Goal: Communication & Community: Answer question/provide support

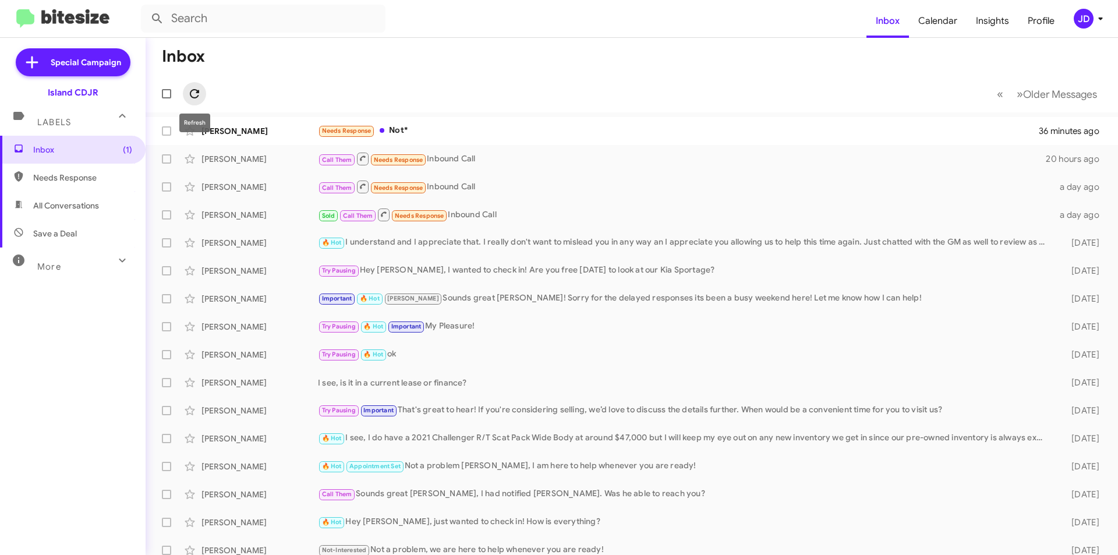
click at [190, 94] on icon at bounding box center [195, 94] width 14 height 14
click at [226, 124] on div "[PERSON_NAME] Needs Response Not* 36 minutes ago" at bounding box center [632, 130] width 954 height 23
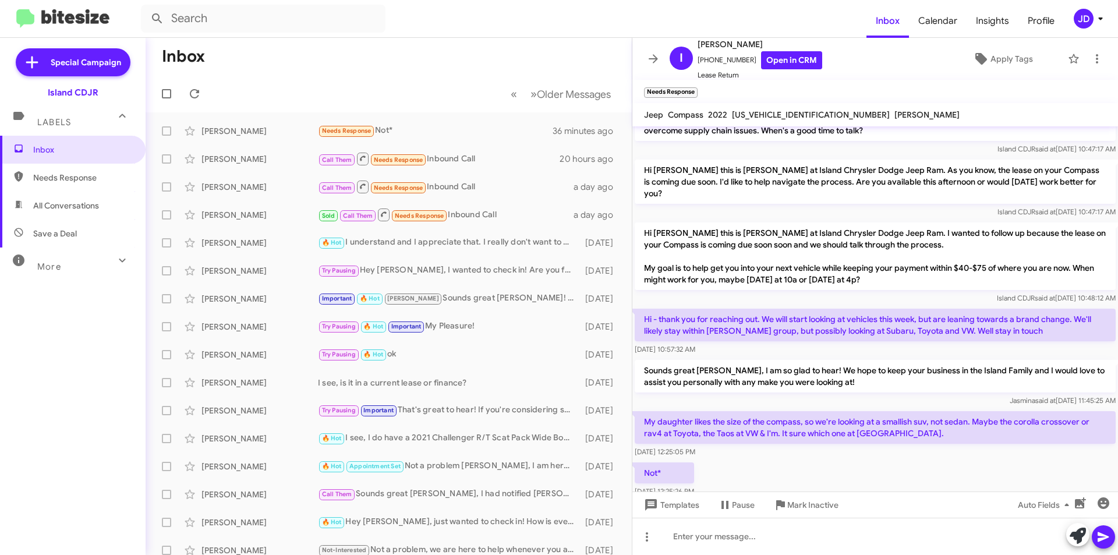
scroll to position [746, 0]
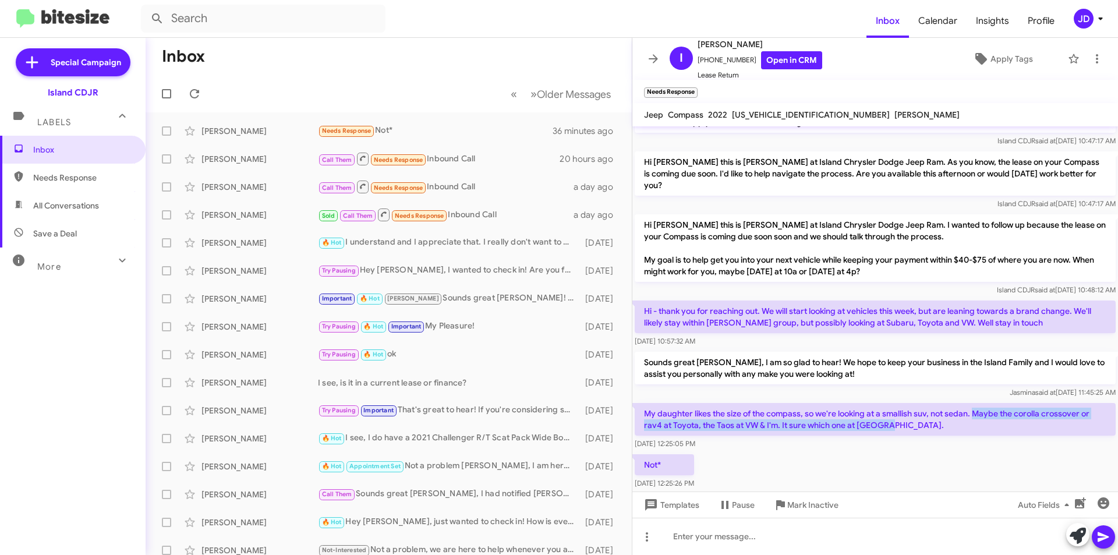
drag, startPoint x: 974, startPoint y: 363, endPoint x: 973, endPoint y: 378, distance: 15.2
click at [973, 403] on p "My daughter likes the size of the compass, so we're looking at a smallish suv, …" at bounding box center [875, 419] width 481 height 33
drag, startPoint x: 973, startPoint y: 378, endPoint x: 677, endPoint y: 366, distance: 295.5
click at [677, 403] on p "My daughter likes the size of the compass, so we're looking at a smallish suv, …" at bounding box center [875, 419] width 481 height 33
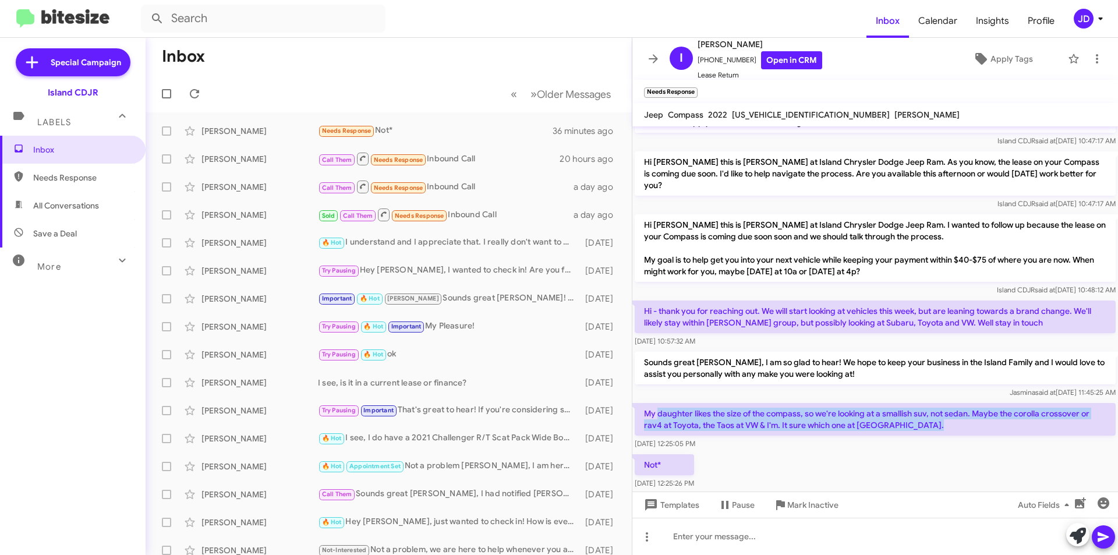
click at [677, 403] on p "My daughter likes the size of the compass, so we're looking at a smallish suv, …" at bounding box center [875, 419] width 481 height 33
drag, startPoint x: 677, startPoint y: 366, endPoint x: 893, endPoint y: 373, distance: 215.6
click at [893, 403] on p "My daughter likes the size of the compass, so we're looking at a smallish suv, …" at bounding box center [875, 419] width 481 height 33
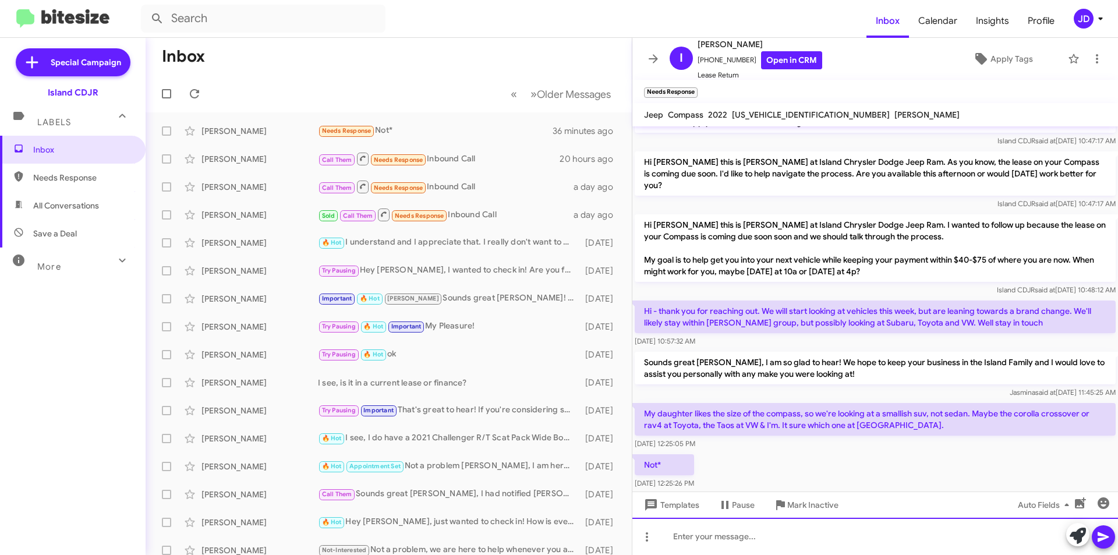
click at [805, 528] on div at bounding box center [876, 536] width 486 height 37
click at [701, 545] on div at bounding box center [876, 536] width 486 height 37
click at [766, 536] on div "Oh perfect! I believe the Crosstrek might fit your daughter best" at bounding box center [876, 536] width 486 height 37
click at [958, 539] on div "Oh perfect! I believe the Subaru Crosstrek might fit your daughter best" at bounding box center [876, 536] width 486 height 37
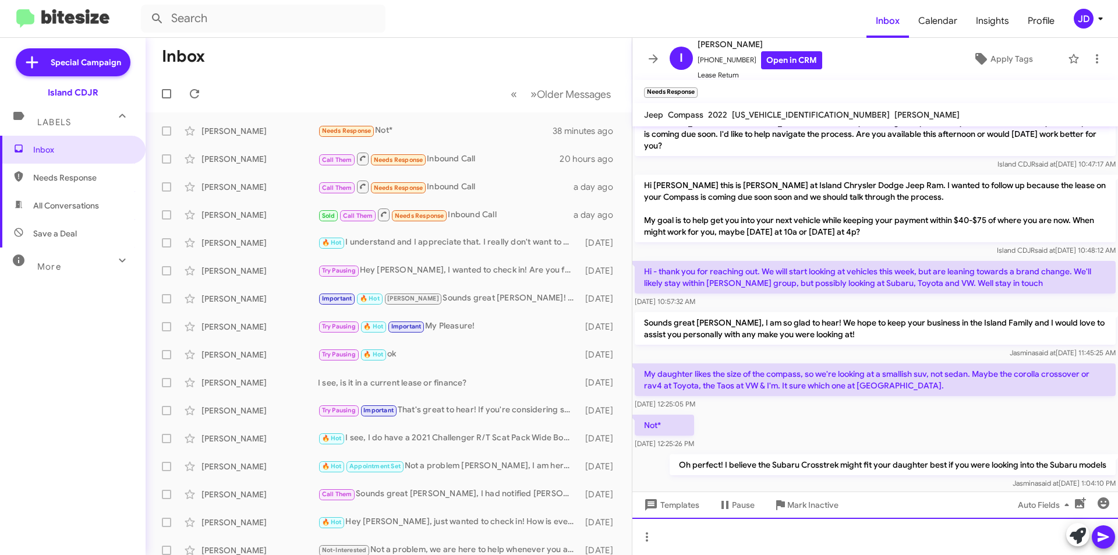
scroll to position [789, 0]
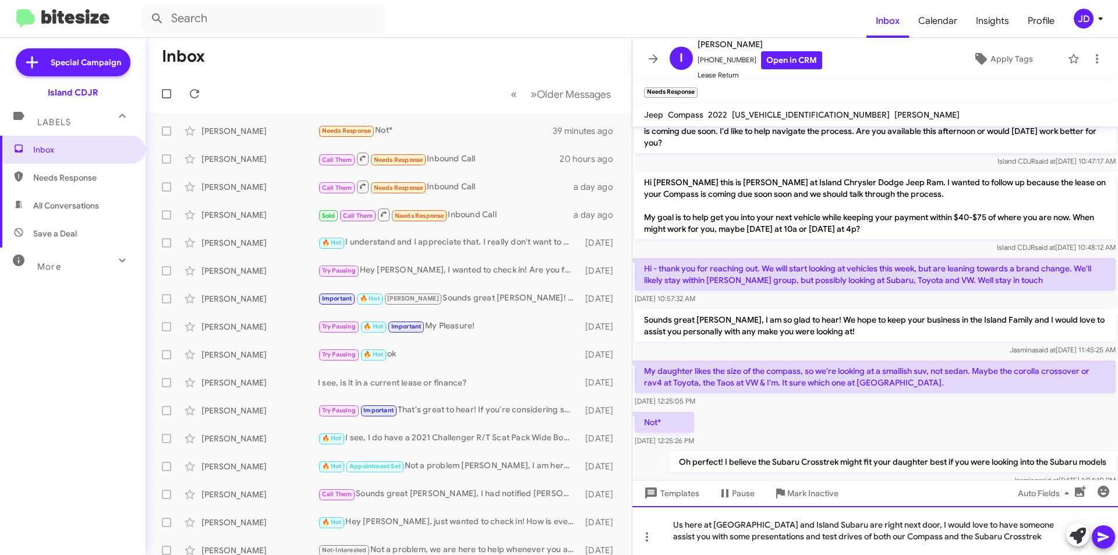
click at [870, 538] on div "Us here at [GEOGRAPHIC_DATA] and Island Subaru are right next door, I would lov…" at bounding box center [876, 530] width 486 height 49
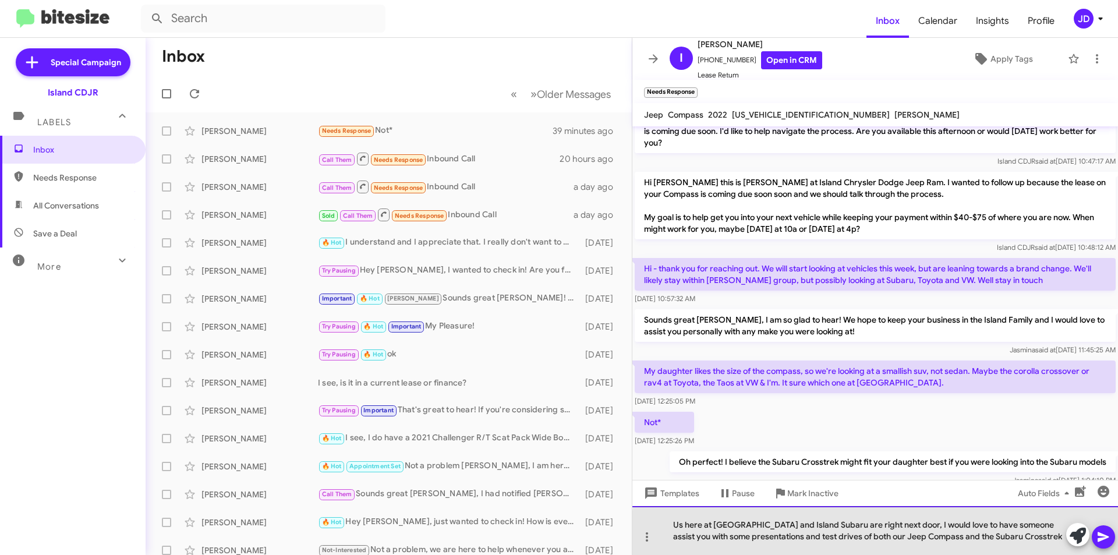
click at [1051, 541] on div "Us here at [GEOGRAPHIC_DATA] and Island Subaru are right next door, I would lov…" at bounding box center [876, 530] width 486 height 49
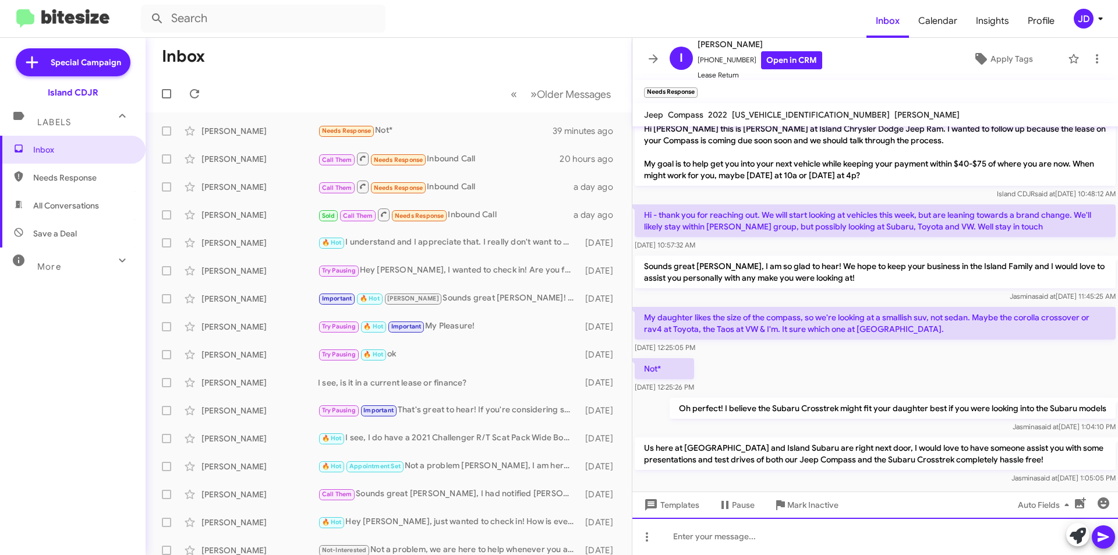
scroll to position [843, 0]
